Goal: Information Seeking & Learning: Learn about a topic

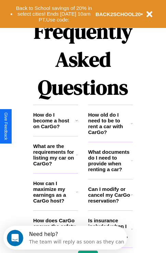
scroll to position [827, 0]
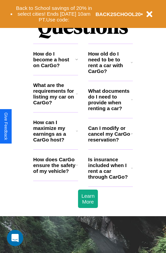
click at [55, 105] on h3 "What are the requirements for listing my car on CarGo?" at bounding box center [54, 93] width 43 height 23
click at [76, 97] on icon at bounding box center [77, 93] width 2 height 5
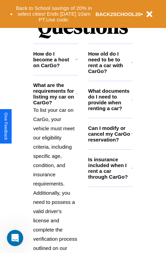
click at [55, 68] on h3 "How do I become a host on CarGo?" at bounding box center [54, 59] width 42 height 17
click at [110, 143] on h3 "Can I modify or cancel my CarGo reservation?" at bounding box center [109, 133] width 42 height 17
click at [110, 73] on h3 "How old do I need to be to rent a car with CarGo?" at bounding box center [109, 62] width 43 height 23
click at [131, 102] on icon at bounding box center [132, 99] width 2 height 5
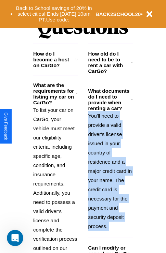
scroll to position [910, 0]
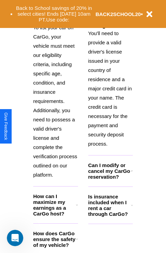
click at [76, 242] on icon at bounding box center [77, 239] width 2 height 5
